Goal: Task Accomplishment & Management: Manage account settings

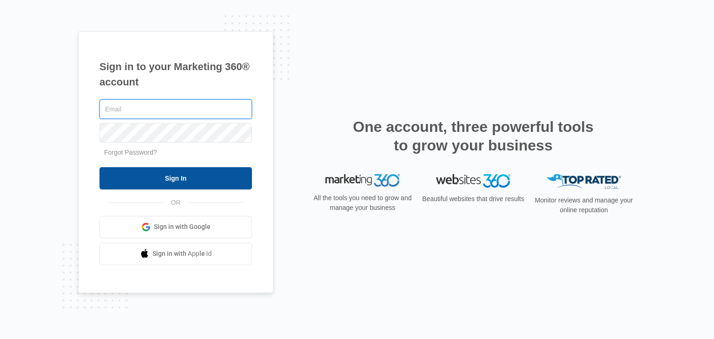
type input "[EMAIL_ADDRESS][DOMAIN_NAME]"
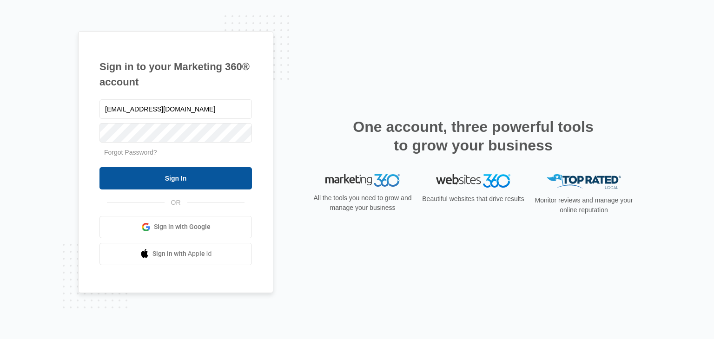
click at [210, 181] on input "Sign In" at bounding box center [175, 178] width 152 height 22
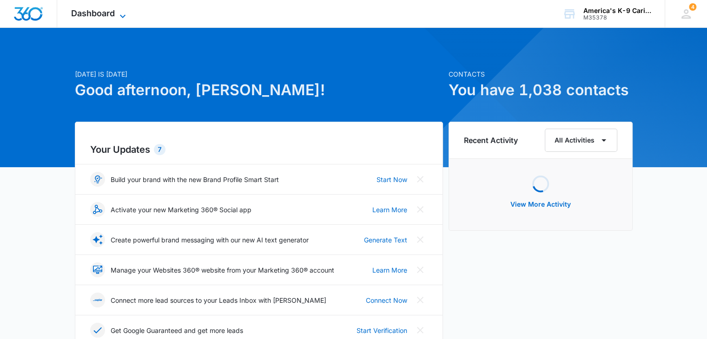
click at [117, 9] on div "Dashboard Apps Reputation Websites Forms CRM Email Social Content Ads Intellige…" at bounding box center [99, 13] width 85 height 27
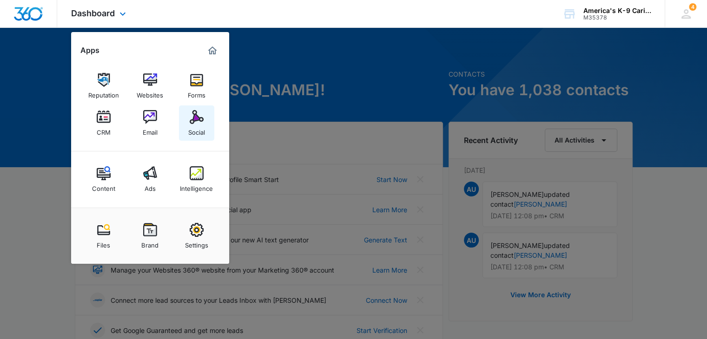
click at [196, 114] on img at bounding box center [197, 117] width 14 height 14
